Goal: Task Accomplishment & Management: Manage account settings

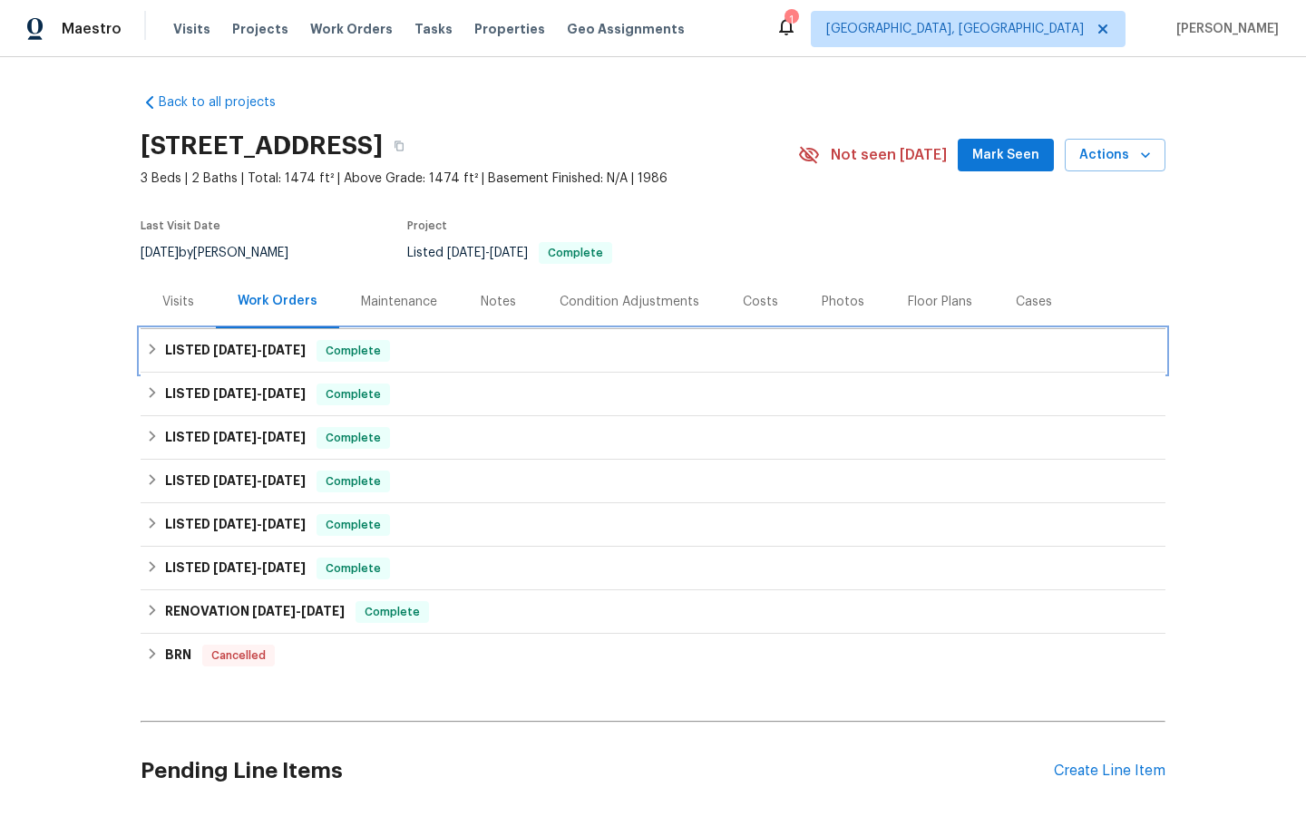
click at [355, 350] on span "Complete" at bounding box center [353, 351] width 70 height 18
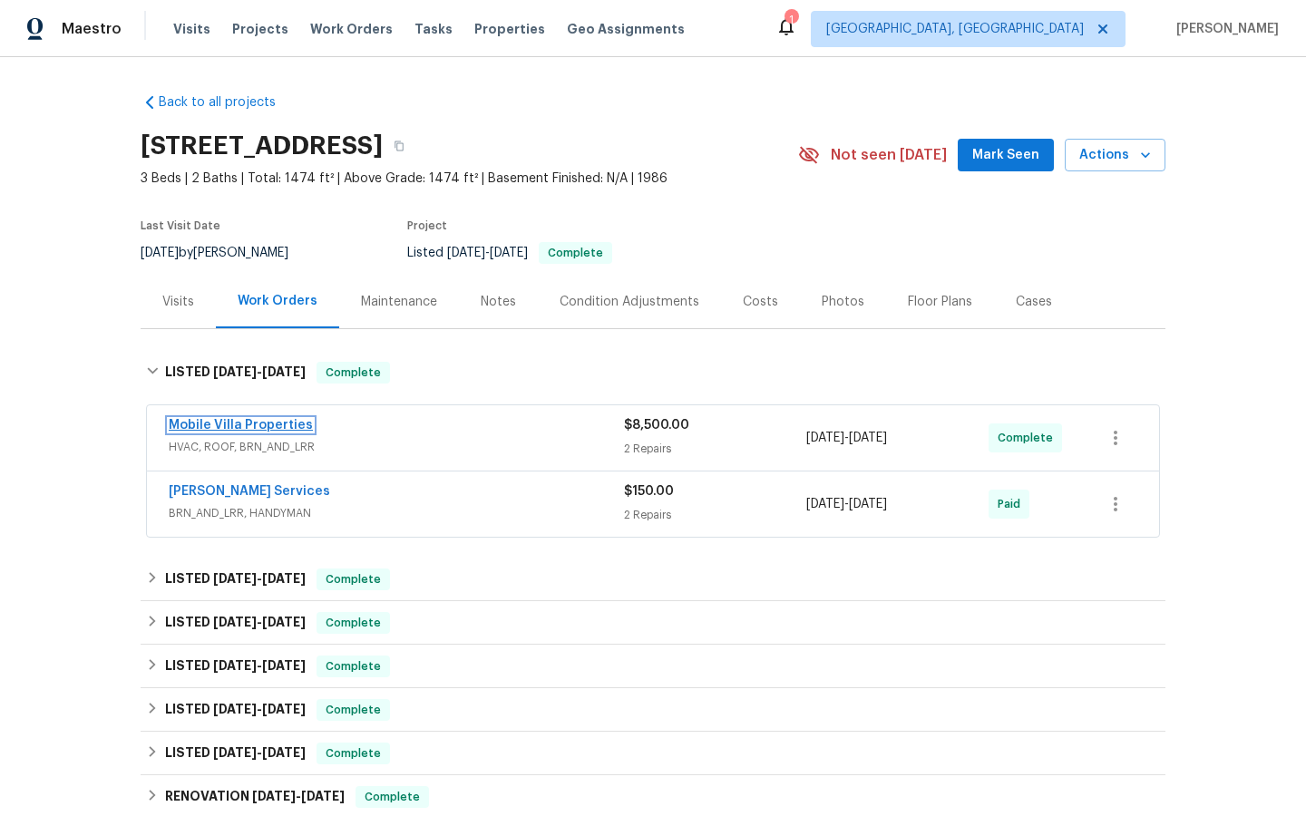
click at [207, 428] on link "Mobile Villa Properties" at bounding box center [241, 425] width 144 height 13
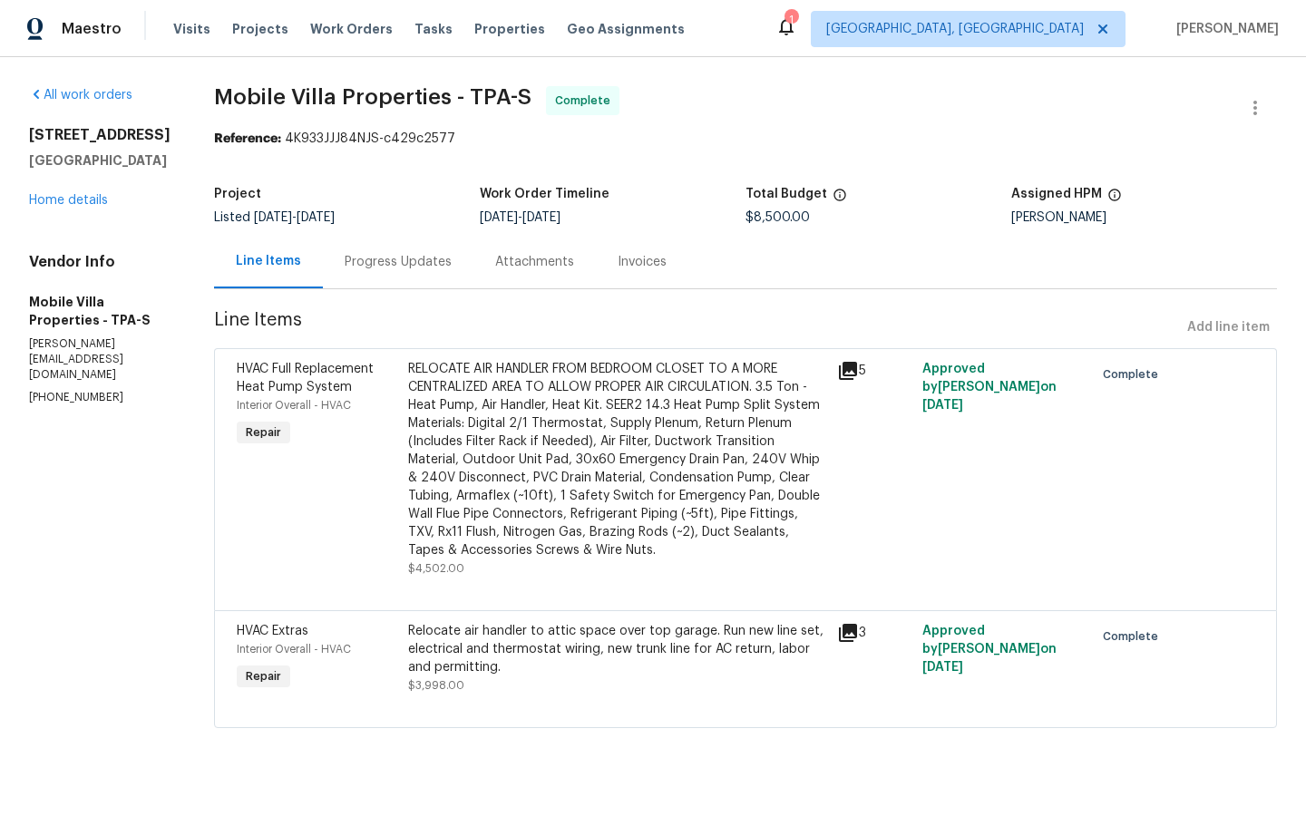
click at [839, 366] on icon at bounding box center [848, 371] width 18 height 18
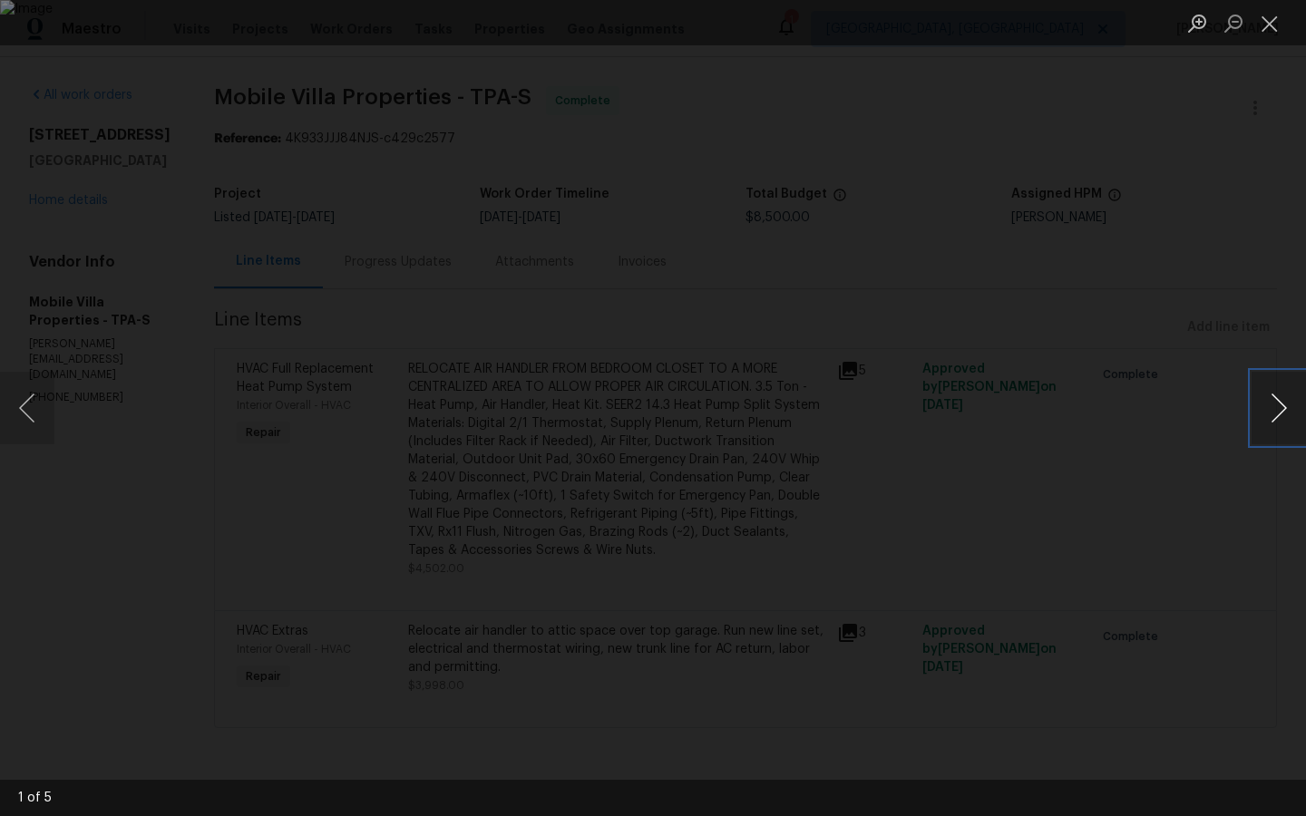
click at [1277, 407] on button "Next image" at bounding box center [1279, 408] width 54 height 73
click at [1277, 405] on button "Next image" at bounding box center [1279, 408] width 54 height 73
click at [1286, 400] on button "Next image" at bounding box center [1279, 408] width 54 height 73
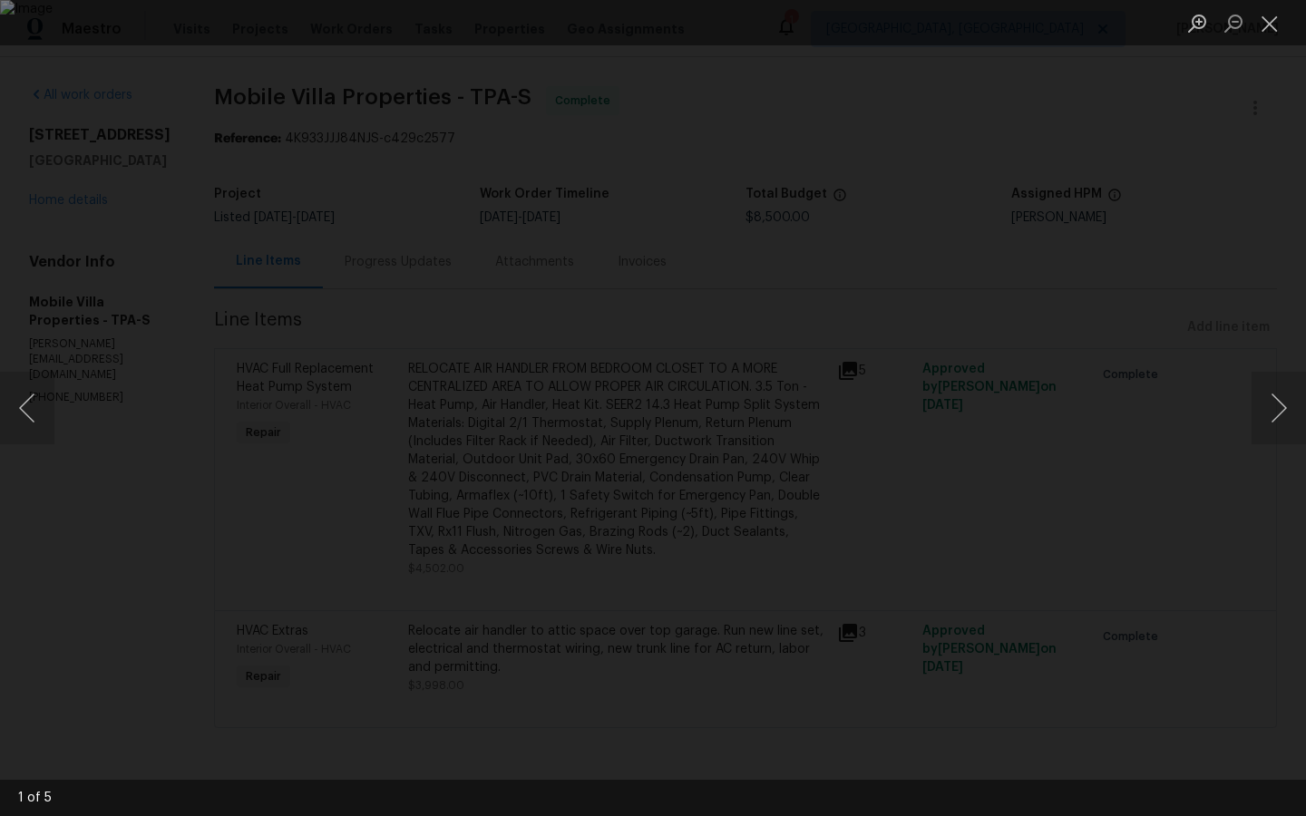
click at [1061, 589] on div "Lightbox" at bounding box center [653, 408] width 1306 height 816
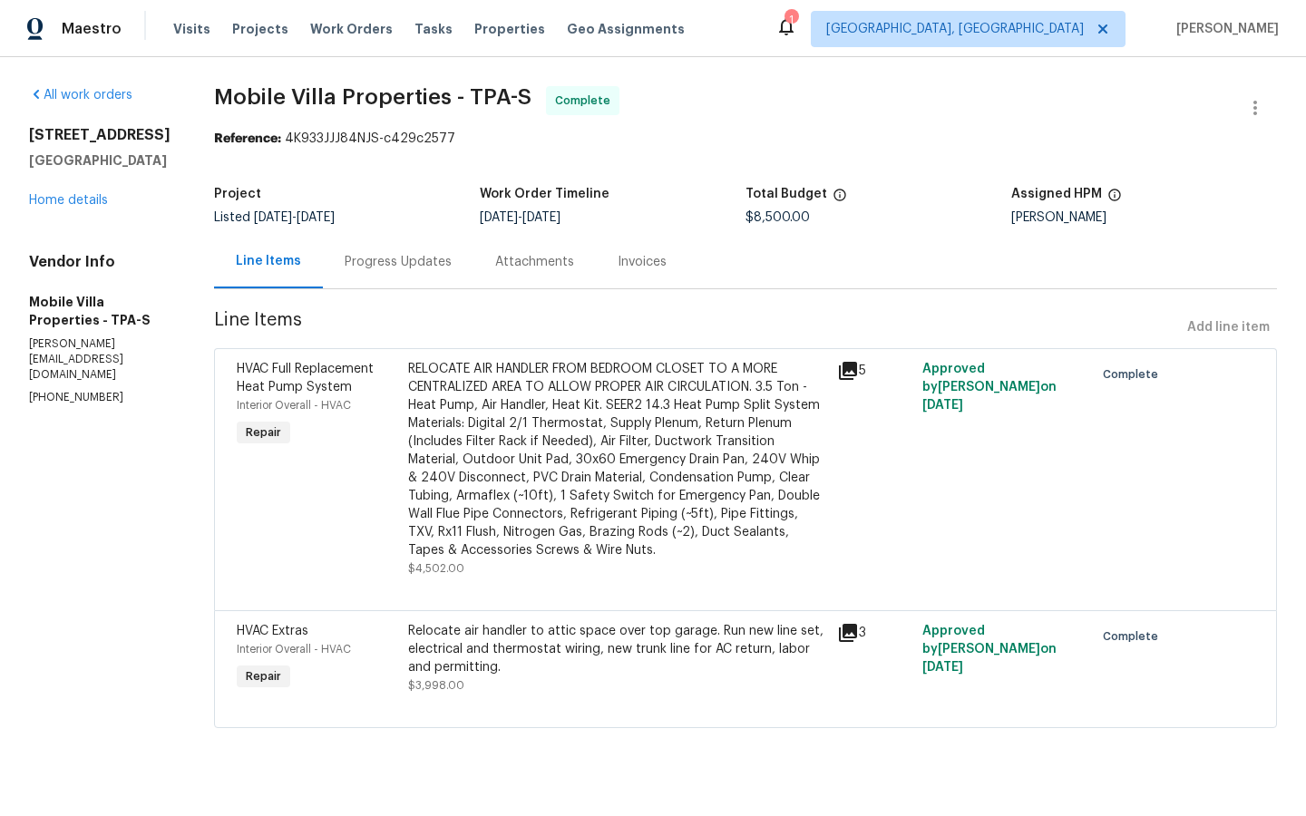
click at [839, 624] on icon at bounding box center [848, 633] width 18 height 18
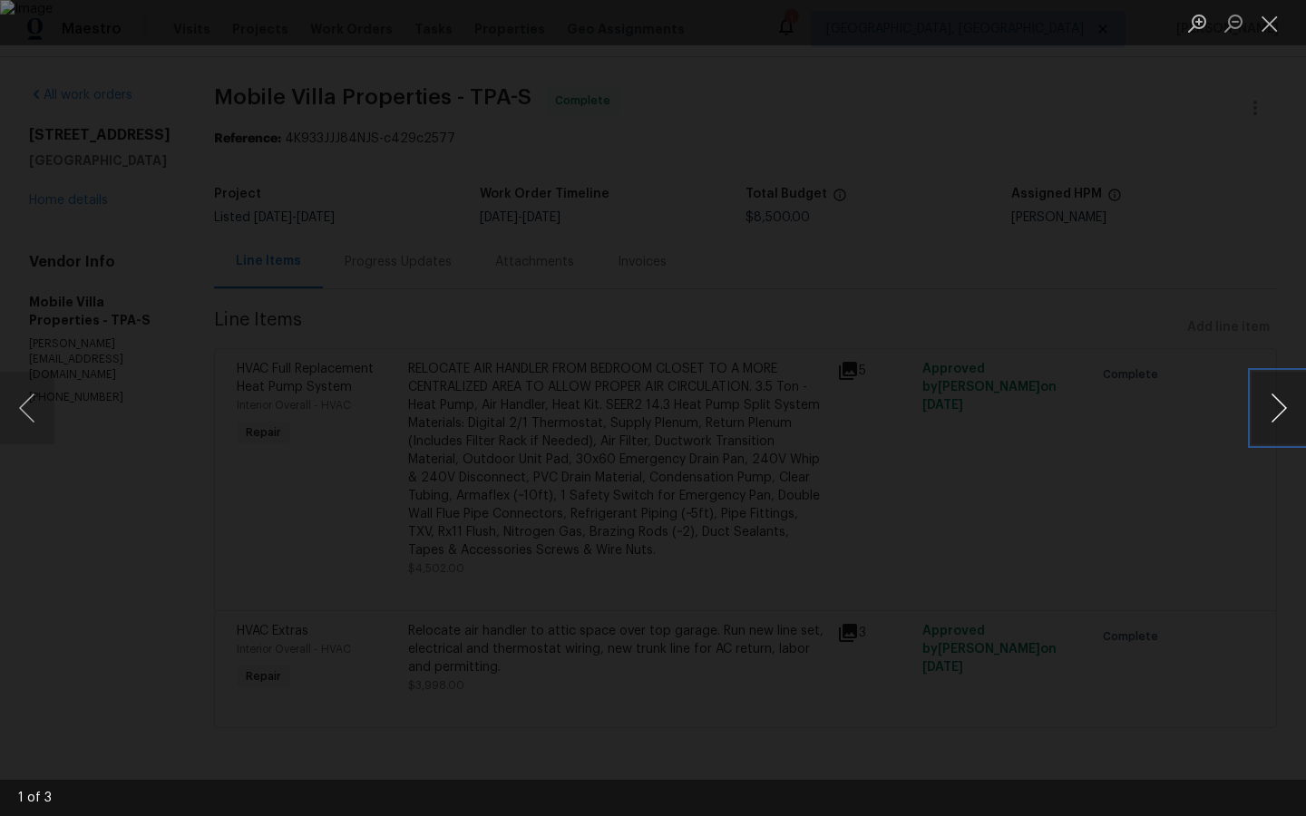
click at [1275, 404] on button "Next image" at bounding box center [1279, 408] width 54 height 73
click at [1057, 485] on div "Lightbox" at bounding box center [653, 408] width 1306 height 816
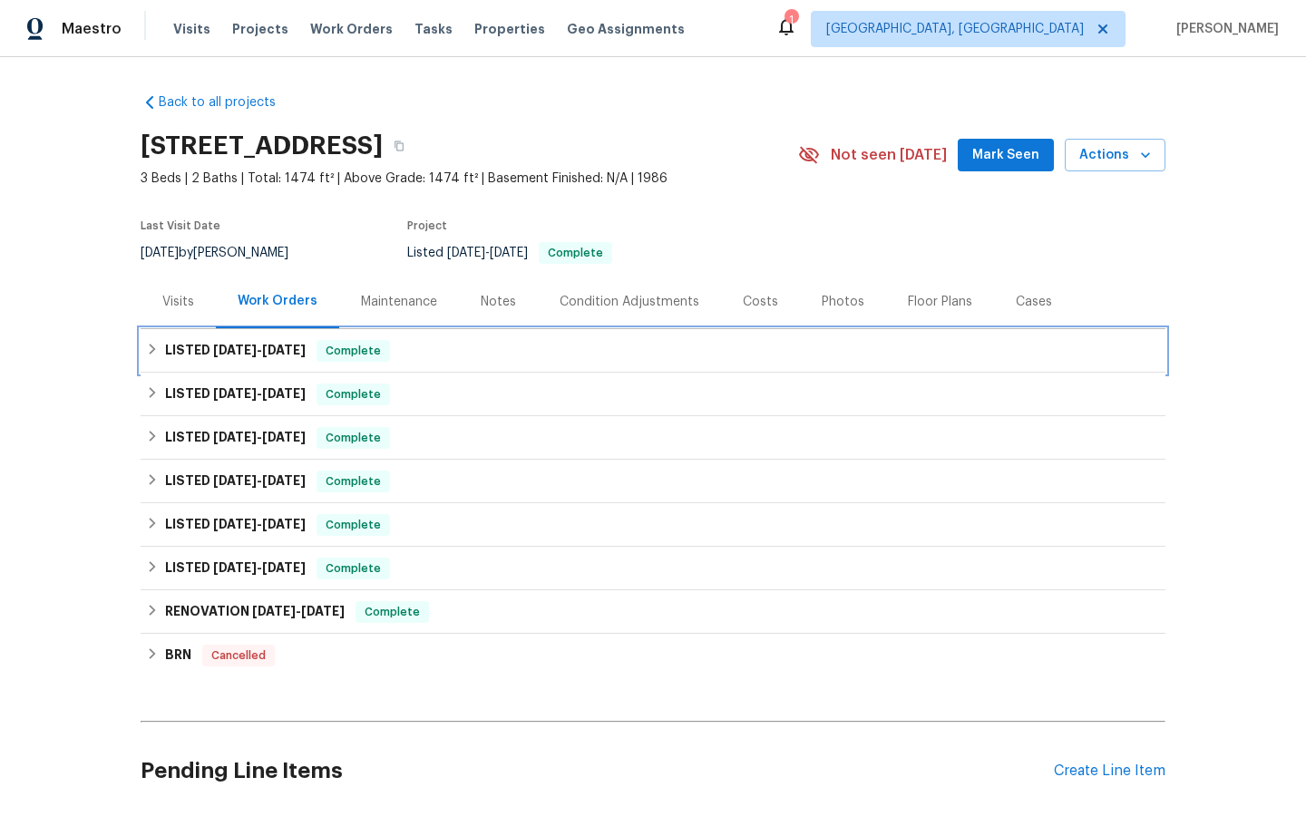
click at [356, 353] on span "Complete" at bounding box center [353, 351] width 70 height 18
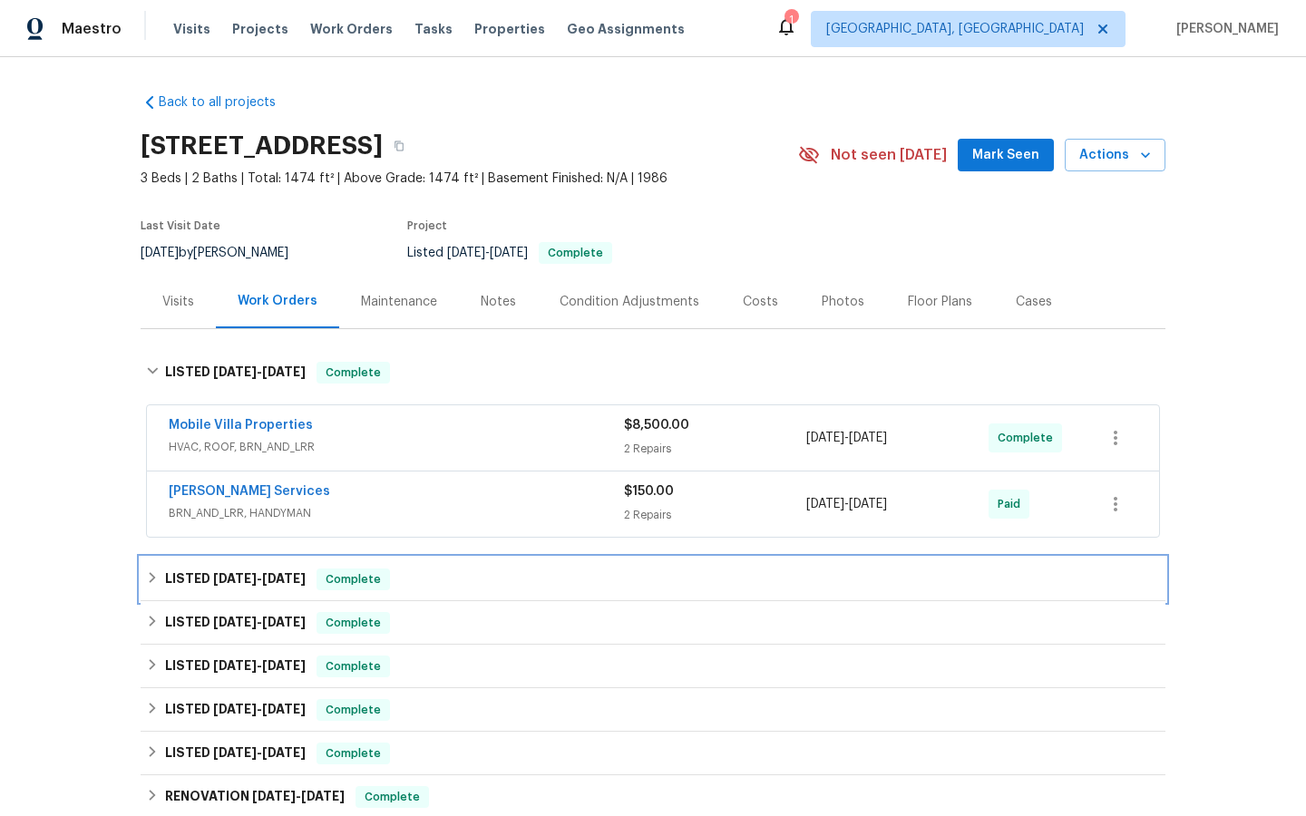
click at [347, 565] on div "LISTED [DATE] - [DATE] Complete" at bounding box center [653, 580] width 1025 height 44
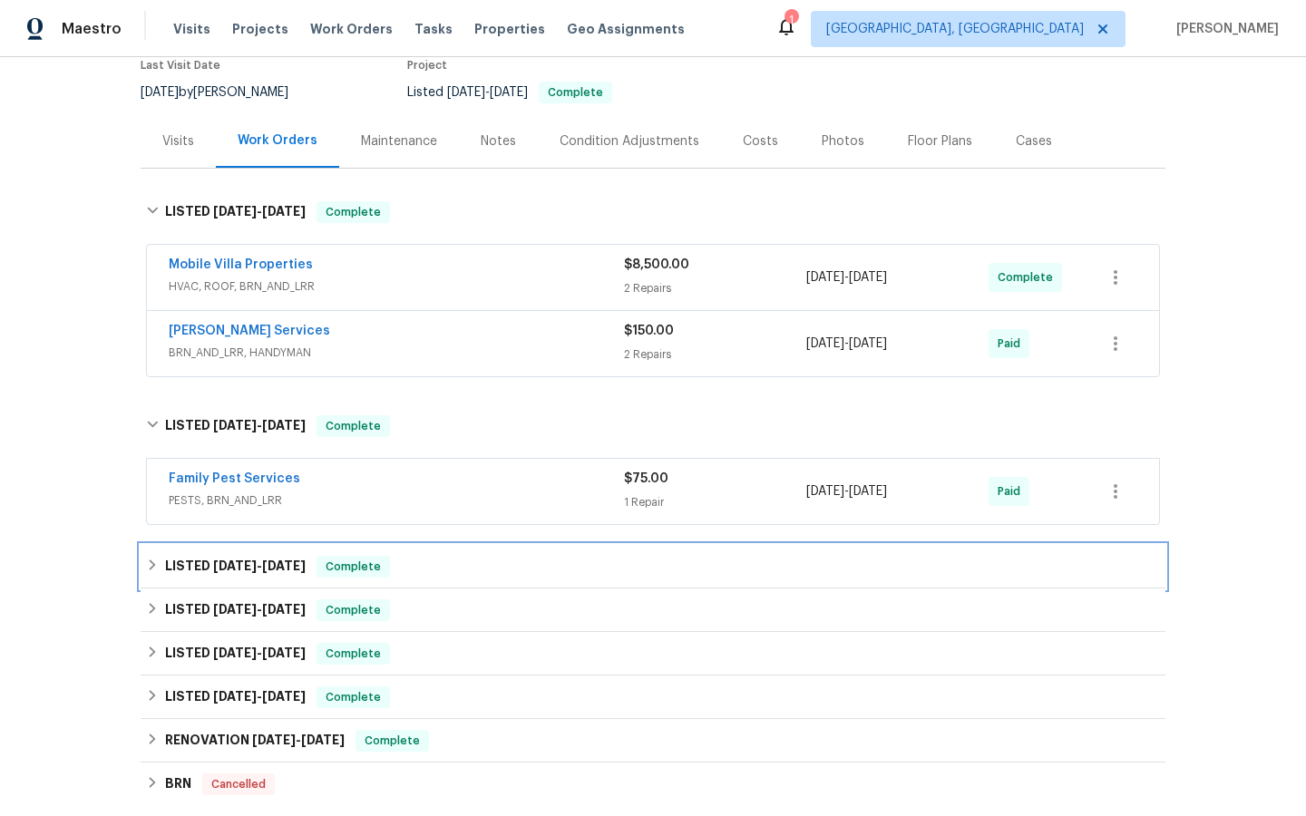
click at [350, 568] on span "Complete" at bounding box center [353, 567] width 70 height 18
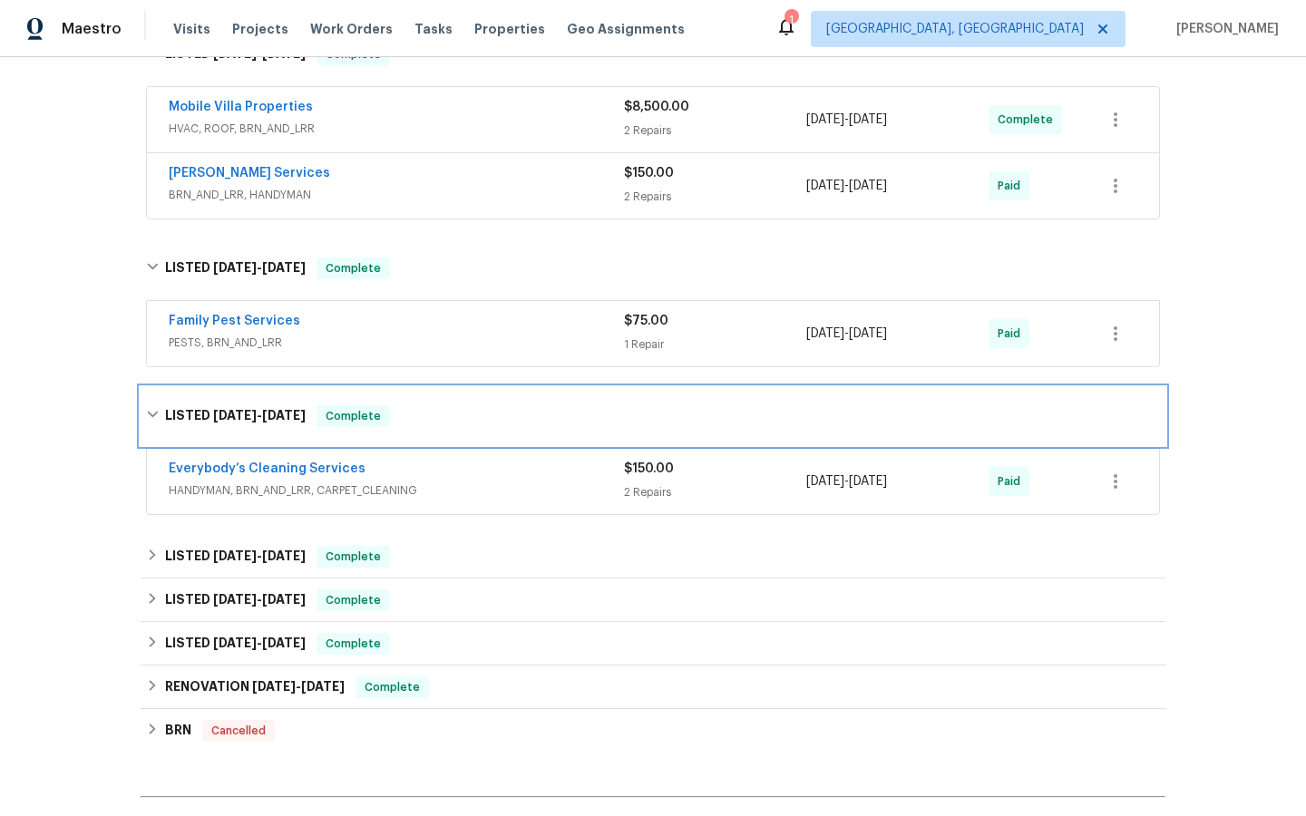
scroll to position [323, 0]
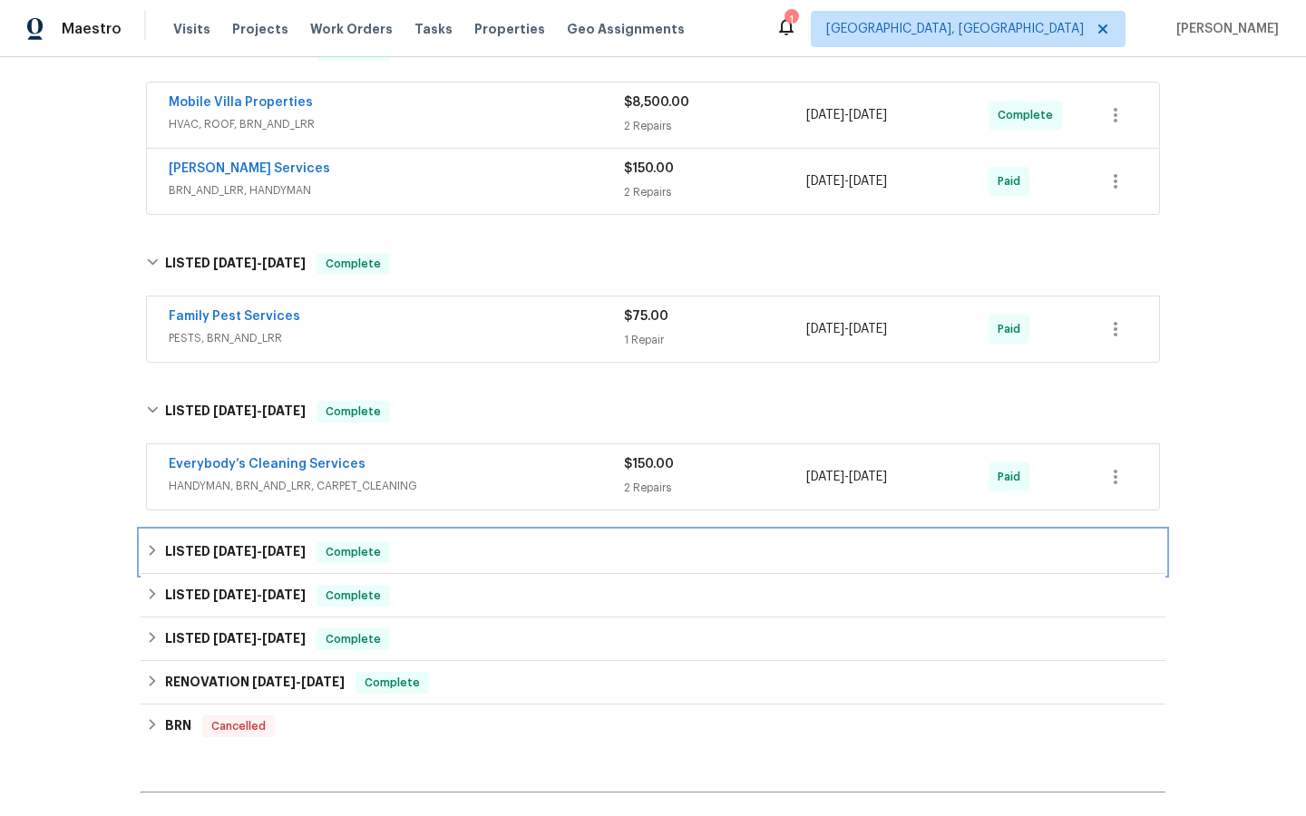
click at [351, 557] on span "Complete" at bounding box center [353, 552] width 70 height 18
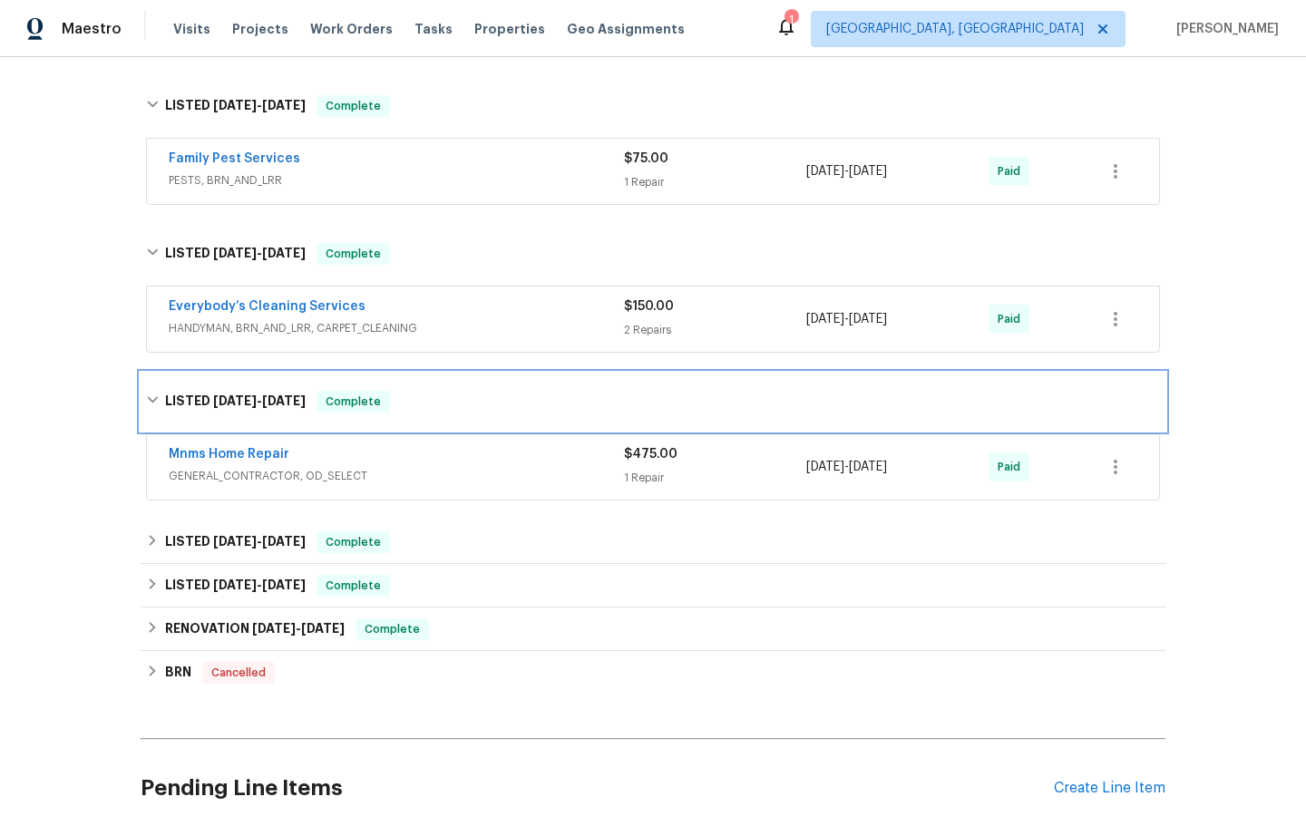
scroll to position [487, 0]
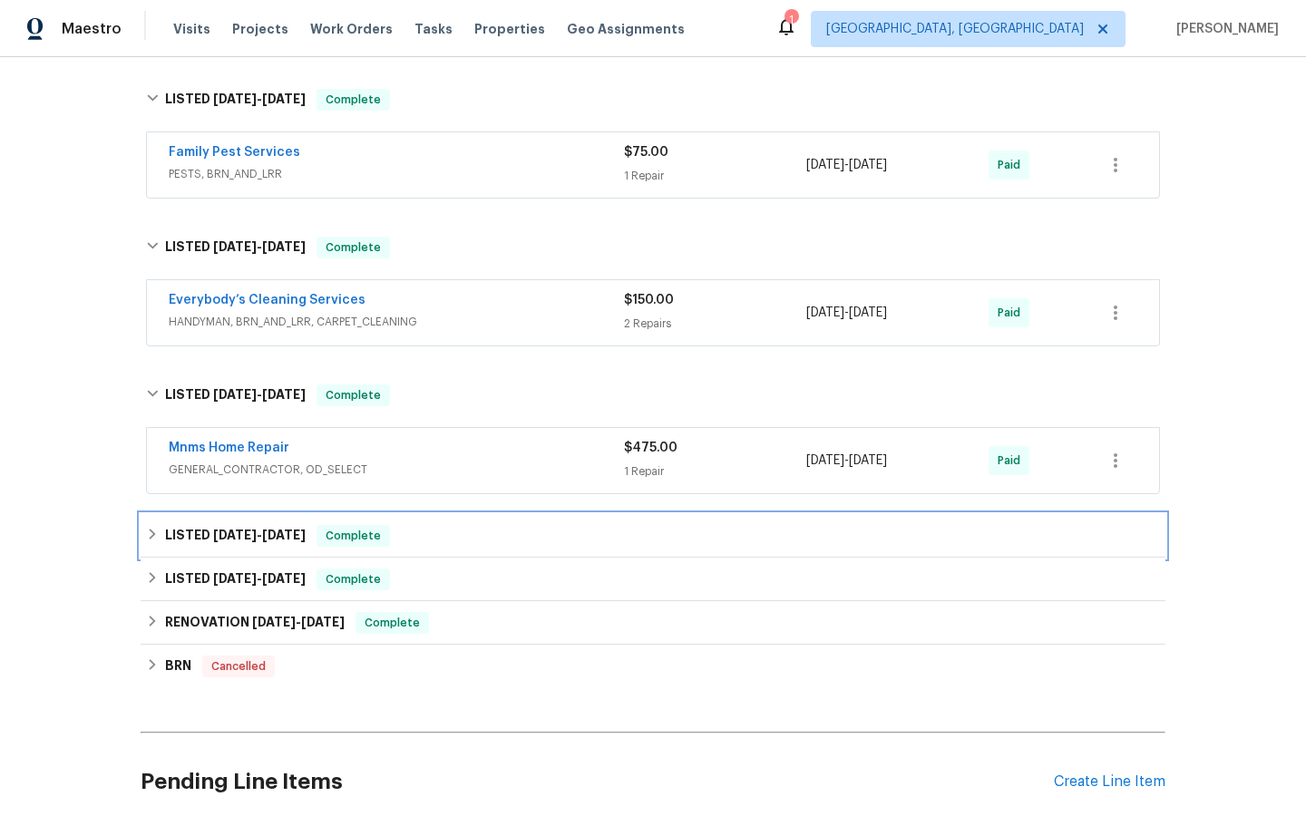
click at [352, 542] on span "Complete" at bounding box center [353, 536] width 70 height 18
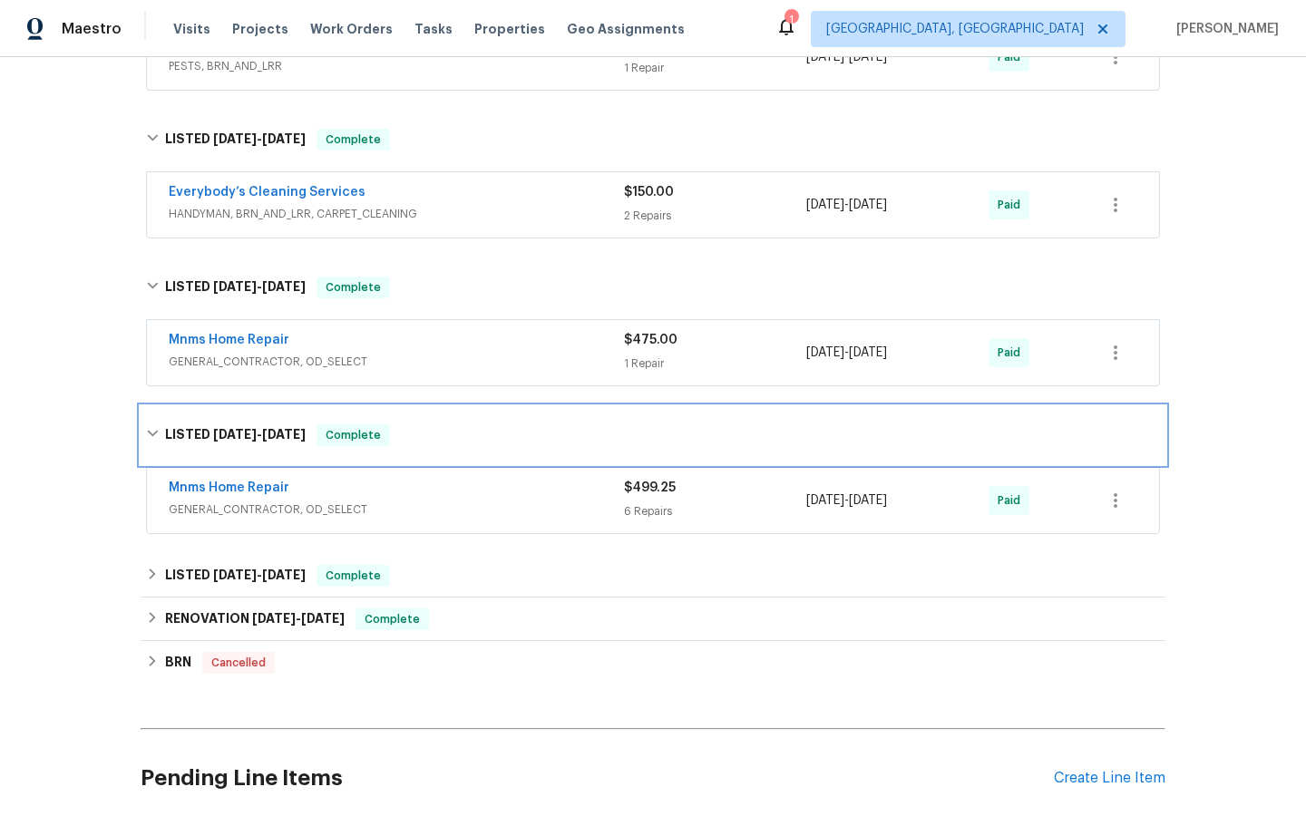
scroll to position [596, 0]
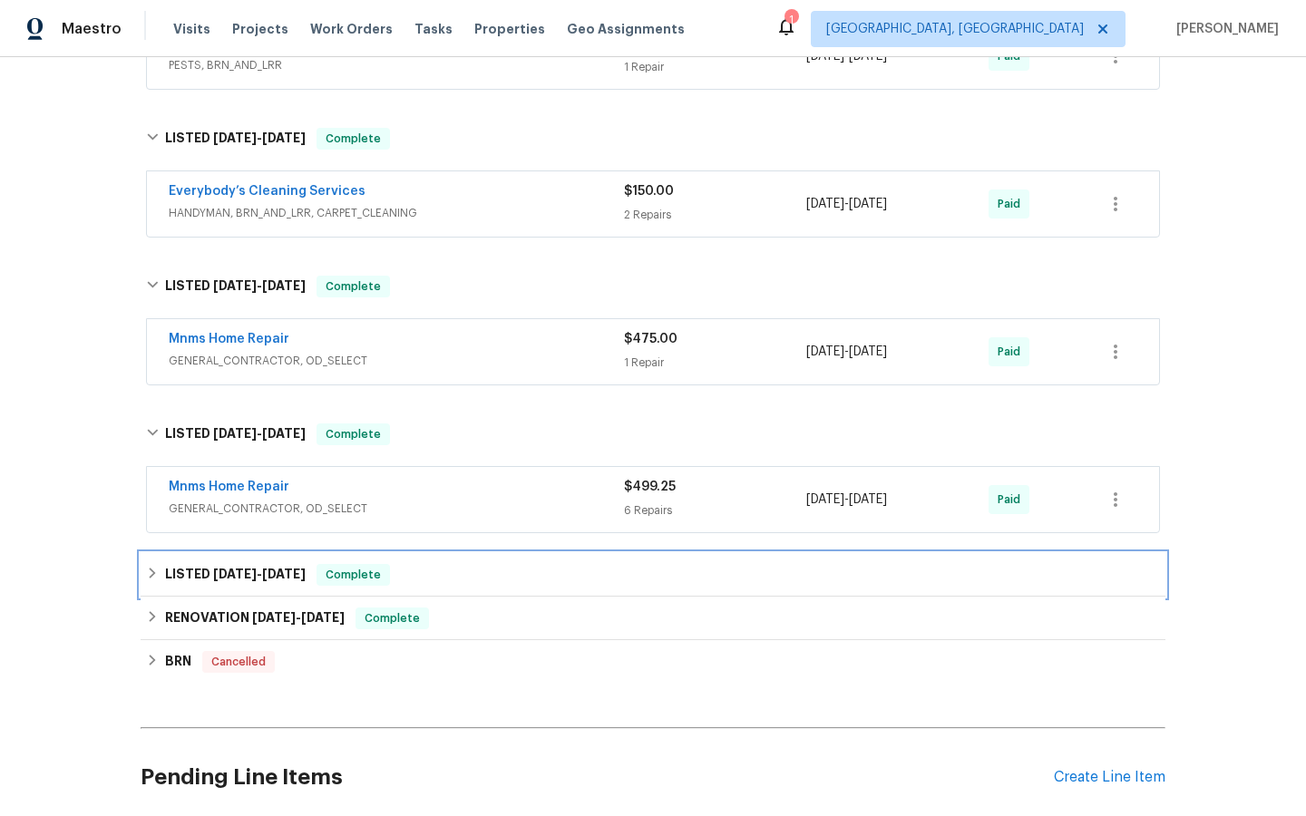
click at [353, 576] on span "Complete" at bounding box center [353, 575] width 70 height 18
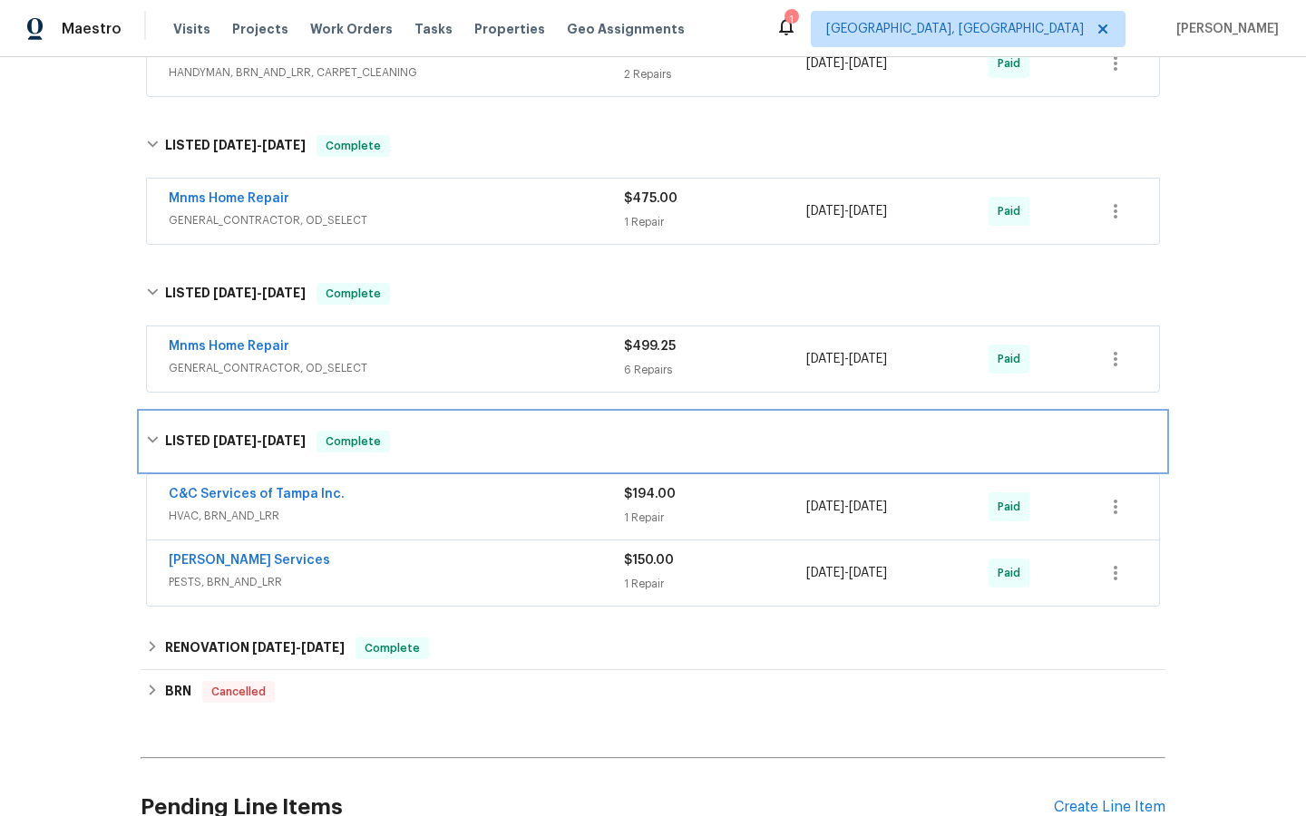
scroll to position [746, 0]
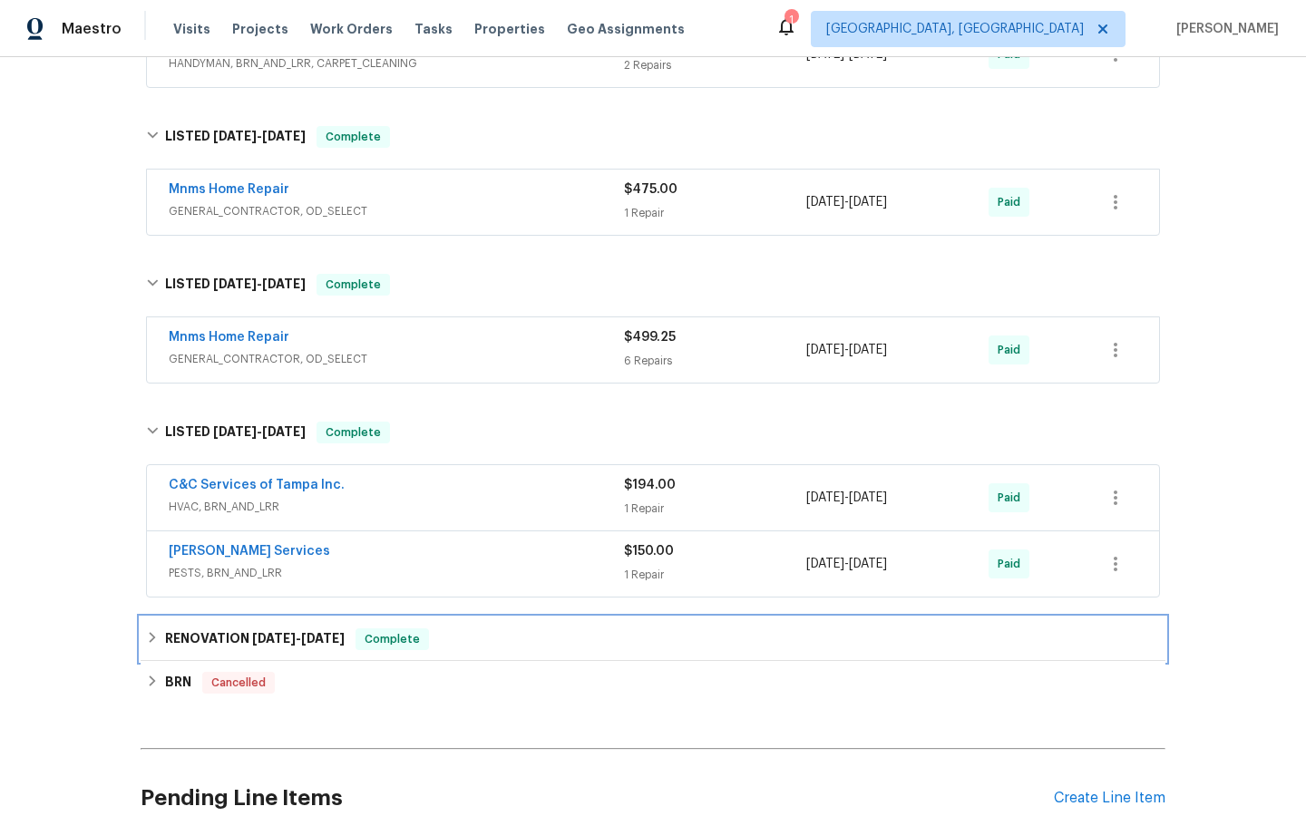
click at [395, 639] on span "Complete" at bounding box center [392, 639] width 70 height 18
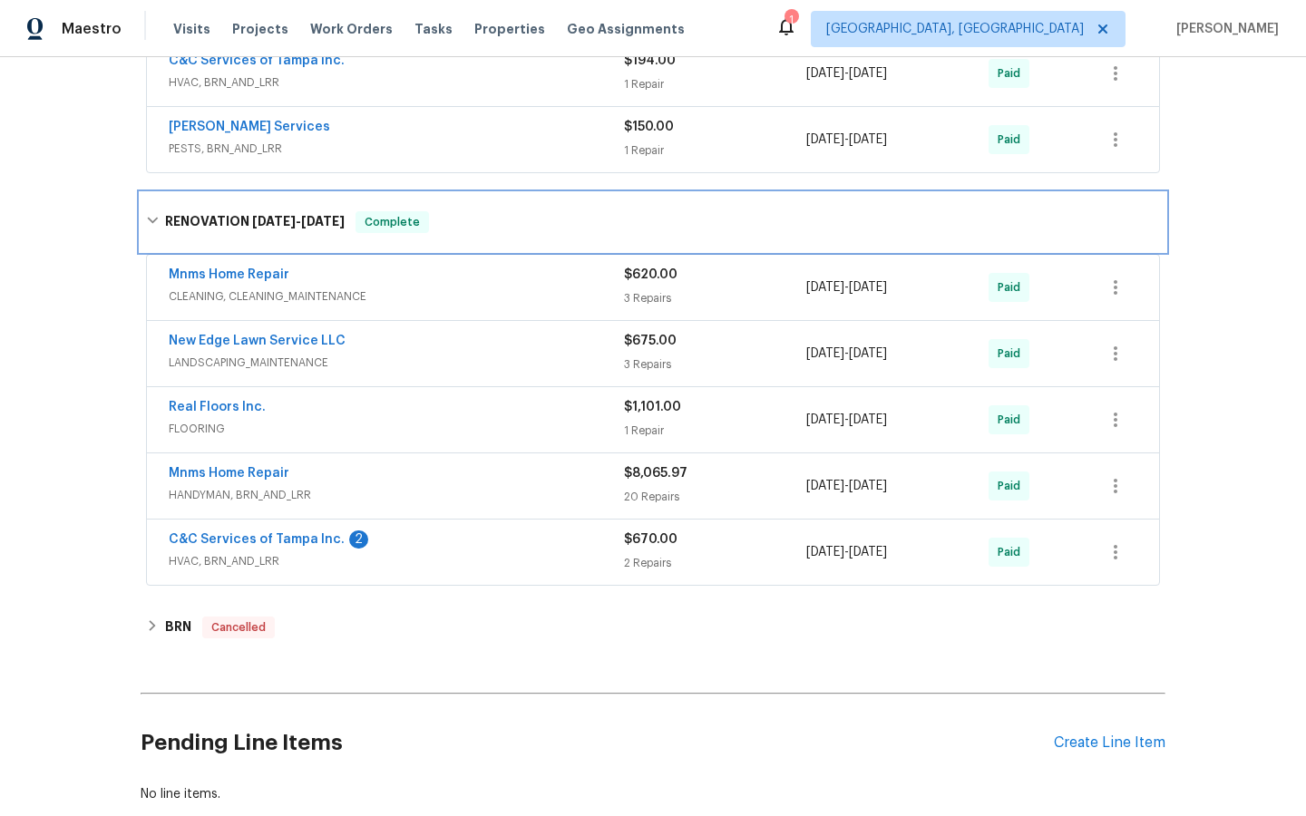
scroll to position [1174, 0]
